Goal: Ask a question: Seek information or help from site administrators or community

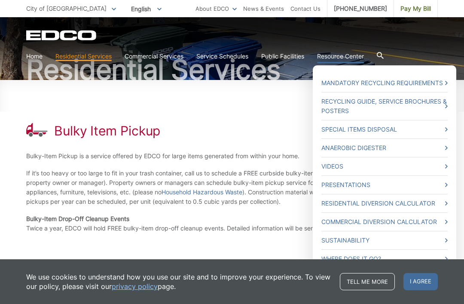
scroll to position [80, 0]
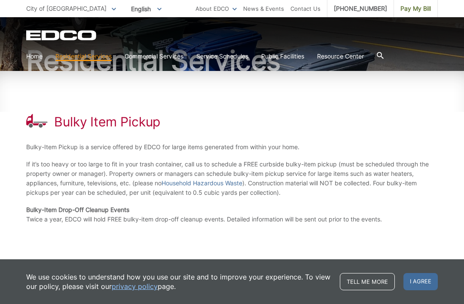
click at [190, 208] on p "Bulky-Item Drop-Off Cleanup Events Twice a year, EDCO will hold FREE bulky-item…" at bounding box center [232, 214] width 412 height 19
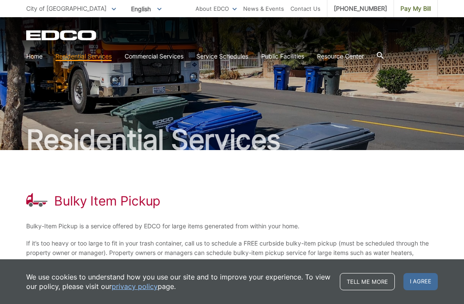
scroll to position [21, 0]
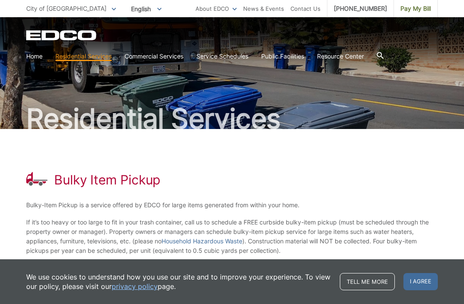
click at [112, 8] on icon at bounding box center [114, 9] width 4 height 3
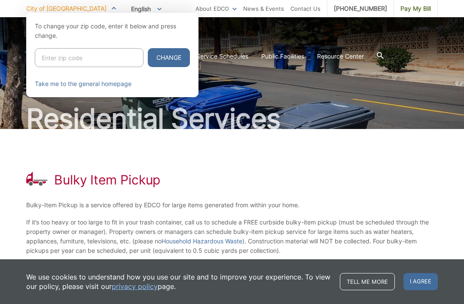
click at [83, 53] on input "Enter zip code" at bounding box center [89, 57] width 109 height 19
type input "92115"
click at [154, 59] on button "Change" at bounding box center [169, 57] width 42 height 19
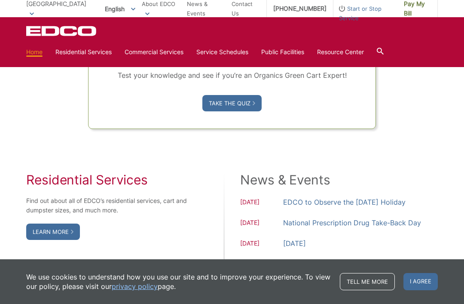
scroll to position [617, 0]
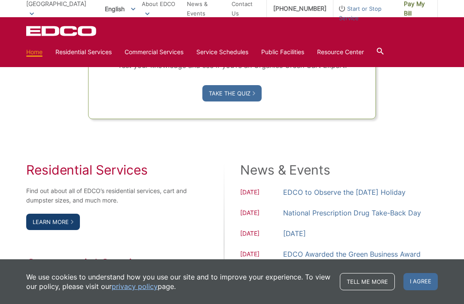
click at [60, 230] on link "Learn More" at bounding box center [53, 222] width 54 height 16
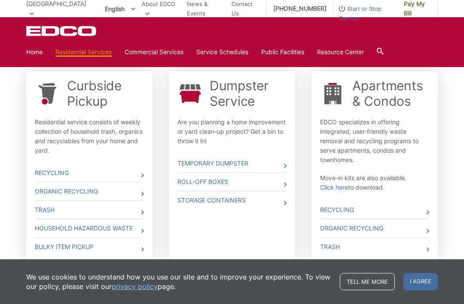
scroll to position [279, 0]
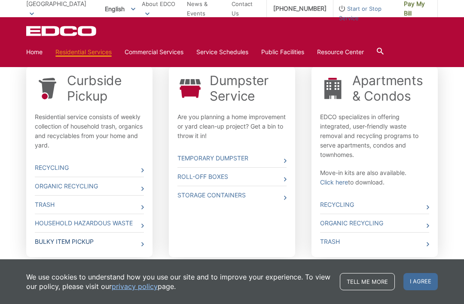
click at [73, 241] on link "Bulky Item Pickup" at bounding box center [89, 242] width 109 height 18
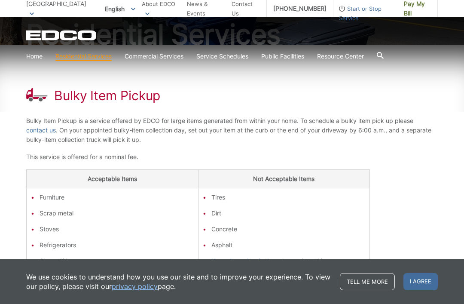
scroll to position [108, 0]
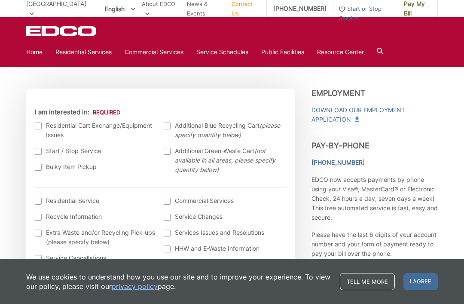
scroll to position [233, 0]
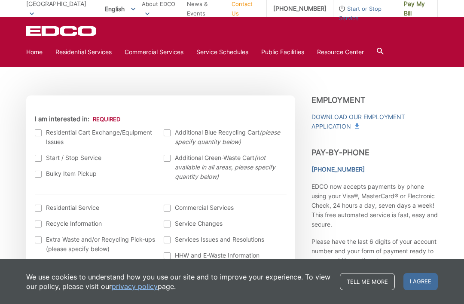
click at [70, 169] on ul "Residential Cart Exchange/Equipment Issues Start / Stop Service Bulky Item Pick…" at bounding box center [161, 158] width 252 height 60
click at [70, 177] on label "Bulky Item Pickup" at bounding box center [95, 173] width 121 height 9
click at [0, 0] on input "Bulky Item Pickup" at bounding box center [0, 0] width 0 height 0
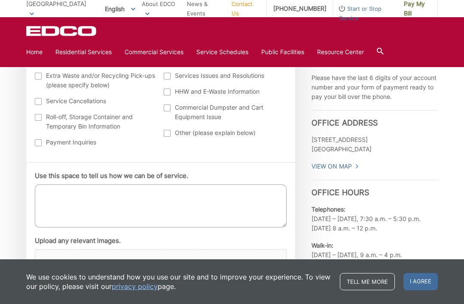
scroll to position [396, 0]
click at [49, 209] on textarea "Use this space to tell us how we can be of service." at bounding box center [161, 206] width 252 height 43
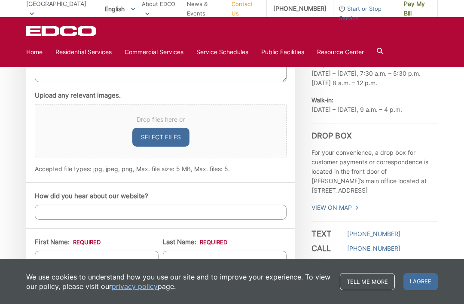
scroll to position [541, 0]
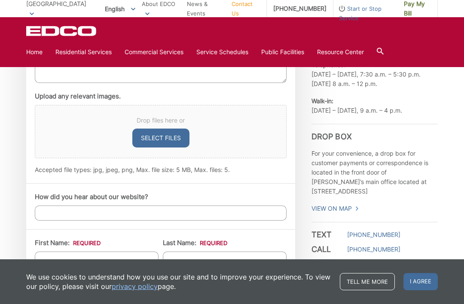
type textarea "Hello, I’m wondering how much it would cost to schedule a bulky item pickup (tw…"
click at [46, 255] on input "First Name: *" at bounding box center [97, 259] width 124 height 15
type input "Maggie"
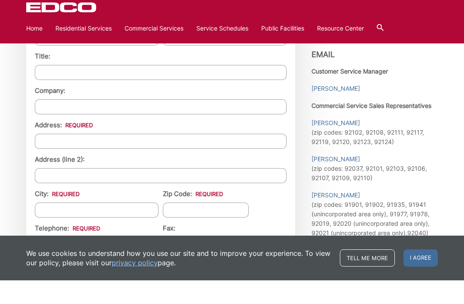
scroll to position [740, 0]
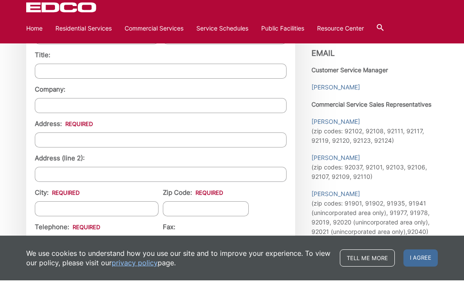
type input "Miller"
click at [52, 156] on input "Address: *" at bounding box center [161, 163] width 252 height 15
type input "4533 Contour Blvd"
click at [72, 225] on input "City: *" at bounding box center [97, 232] width 124 height 15
type input "[GEOGRAPHIC_DATA]"
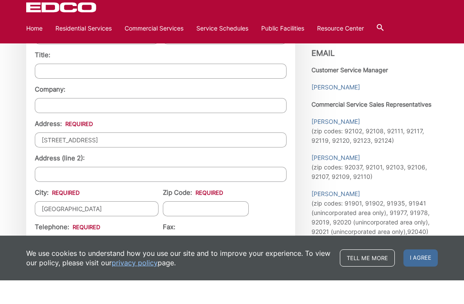
click at [187, 212] on label "Zip Code: *" at bounding box center [193, 216] width 60 height 8
click at [187, 225] on input "Zip Code: *" at bounding box center [206, 232] width 86 height 15
type input "92115"
click at [61, 259] on input "Telephone: *" at bounding box center [97, 266] width 124 height 15
type input "(___) ___-____"
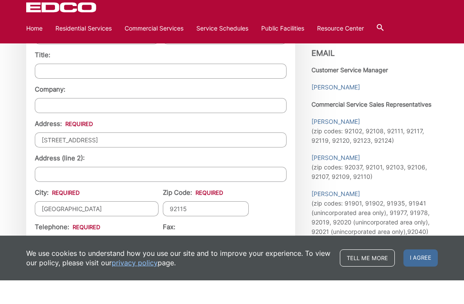
type input "(916) 878-0326"
type input "(___) ___-____"
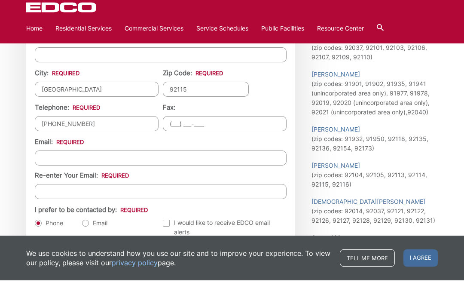
scroll to position [862, 0]
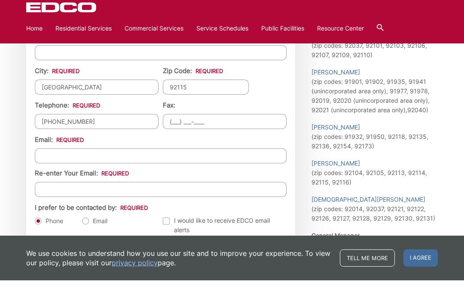
click at [50, 172] on input "Email *" at bounding box center [161, 179] width 252 height 15
type input "oscaranddixie@gmail.com"
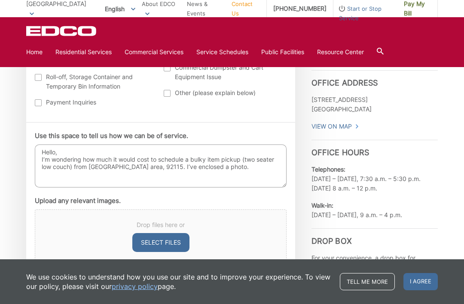
scroll to position [436, 0]
click at [145, 244] on button "Select files" at bounding box center [160, 242] width 57 height 19
type input "C:\fakepath\image.jpg"
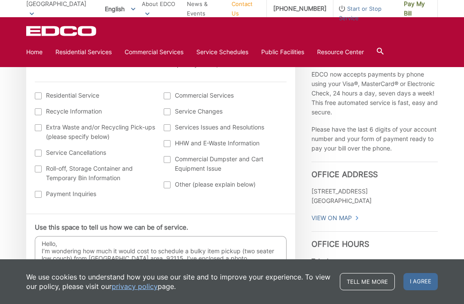
scroll to position [344, 0]
click at [40, 195] on div at bounding box center [38, 195] width 7 height 7
click at [0, 0] on input "Payment Inquiries" at bounding box center [0, 0] width 0 height 0
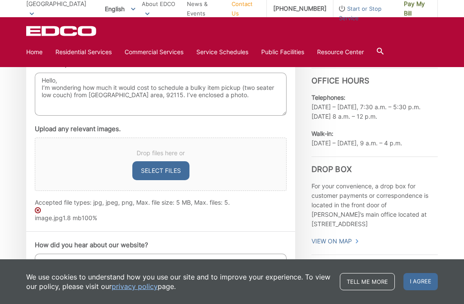
scroll to position [508, 0]
click at [267, 89] on textarea "Hello, I’m wondering how much it would cost to schedule a bulky item pickup (tw…" at bounding box center [161, 94] width 252 height 43
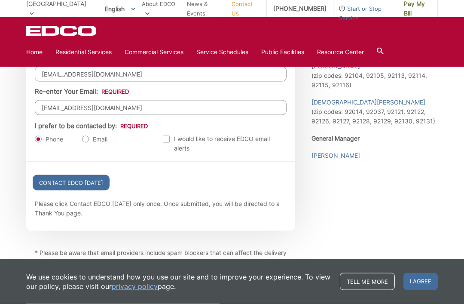
scroll to position [986, 0]
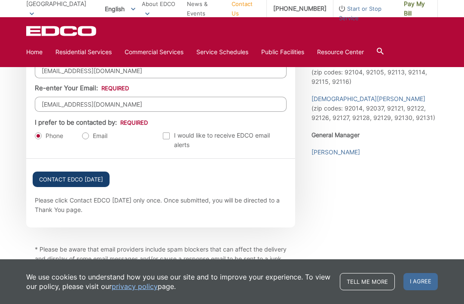
type textarea "Hello, I’m wondering how much it would cost to schedule a bulky item pickup (br…"
click at [52, 184] on input "Contact EDCO Today" at bounding box center [71, 179] width 77 height 15
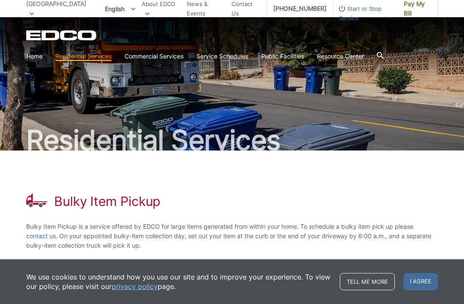
scroll to position [108, 0]
